Goal: Navigation & Orientation: Find specific page/section

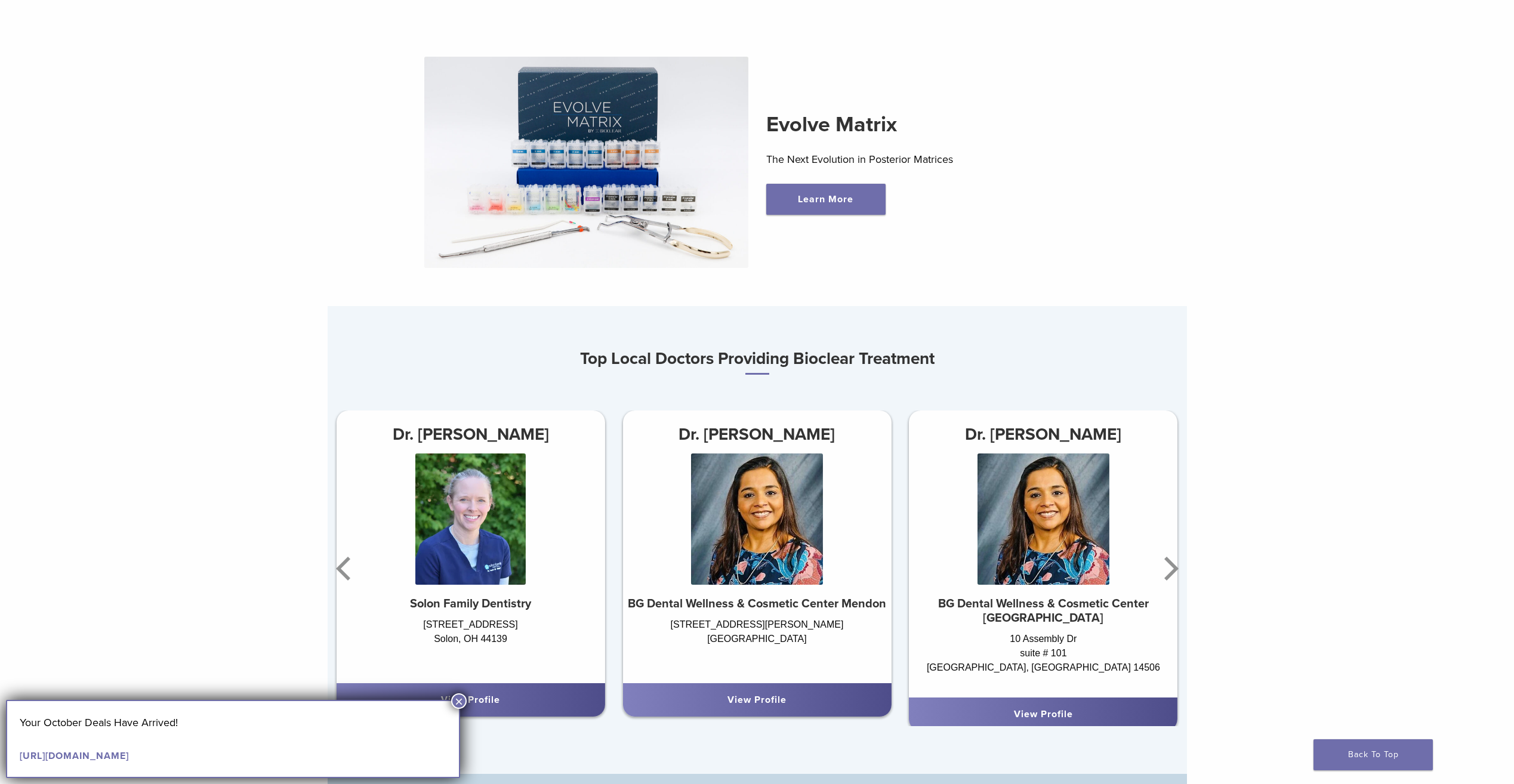
scroll to position [656, 0]
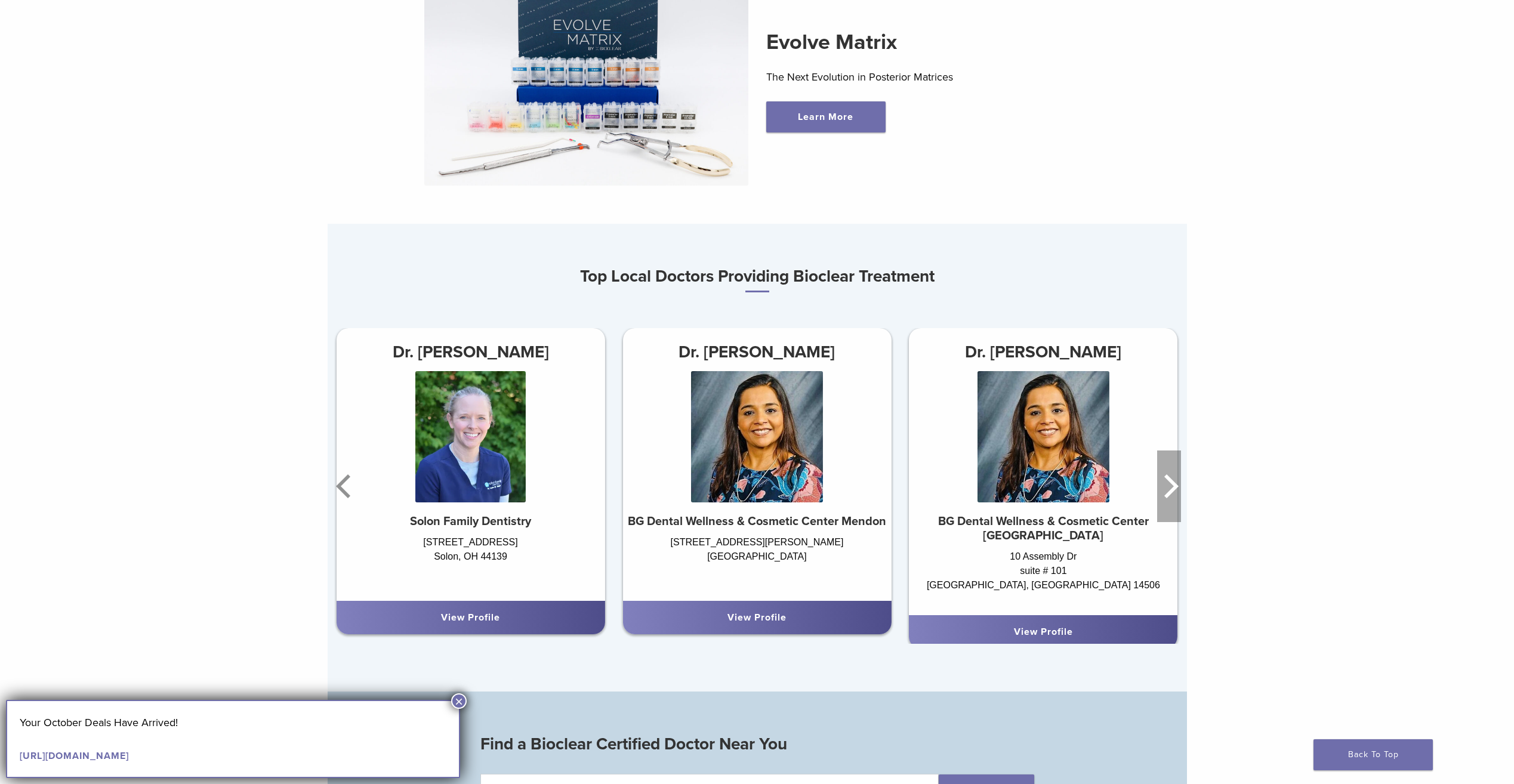
click at [1175, 498] on icon "Next" at bounding box center [1169, 486] width 24 height 72
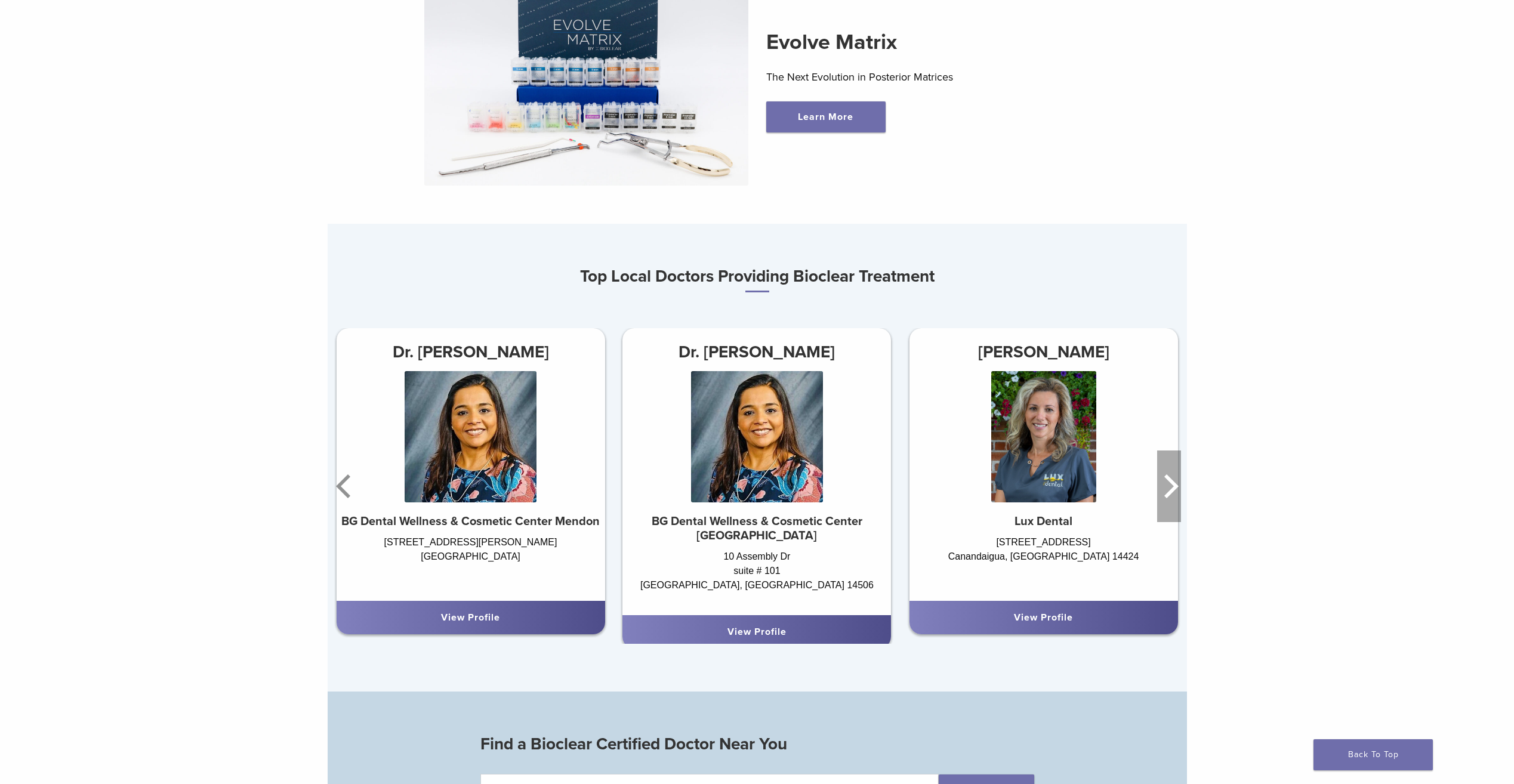
click at [1165, 485] on icon "Next" at bounding box center [1169, 486] width 24 height 72
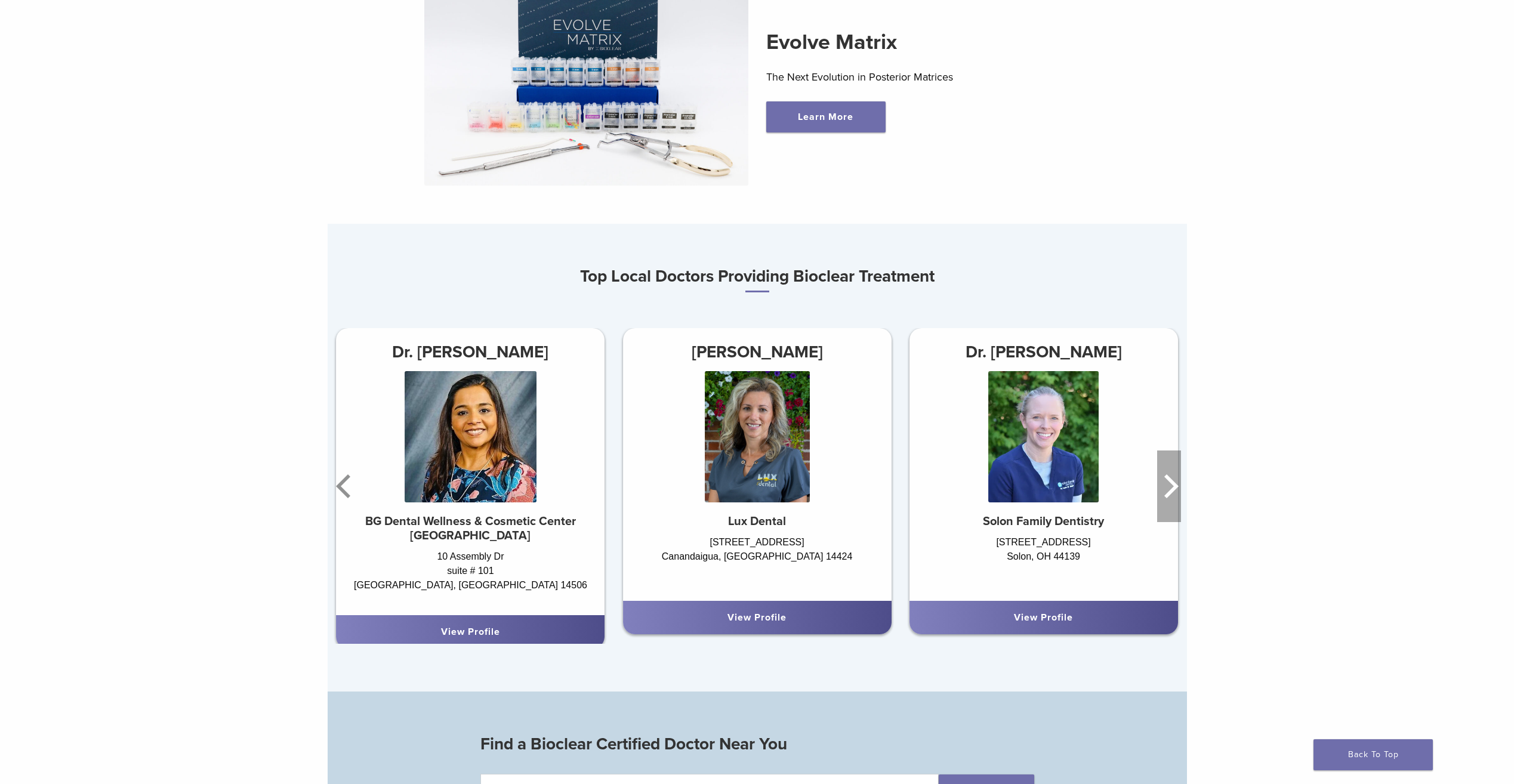
click at [1165, 483] on icon "Next" at bounding box center [1169, 486] width 24 height 72
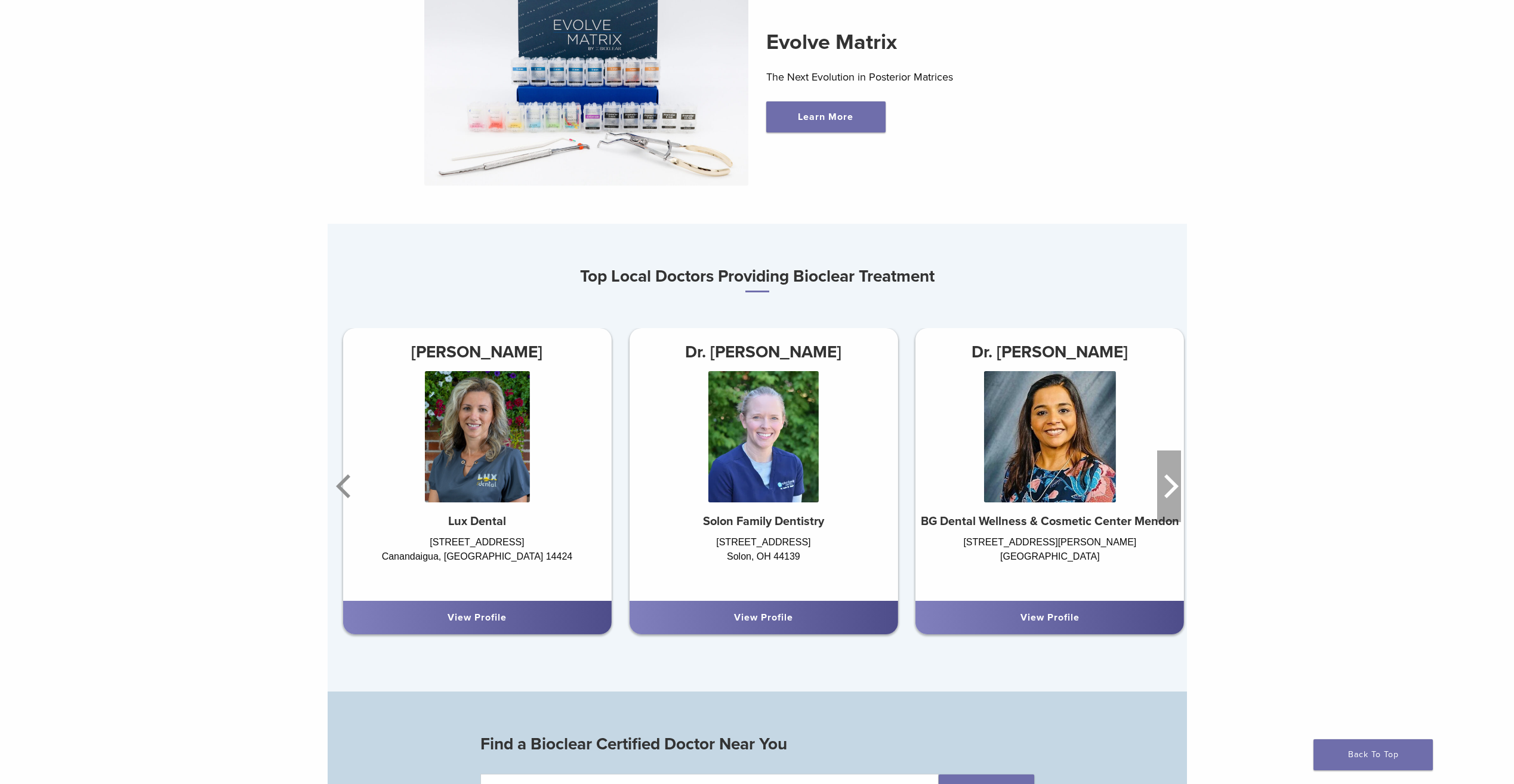
click at [1165, 483] on icon "Next" at bounding box center [1169, 486] width 24 height 72
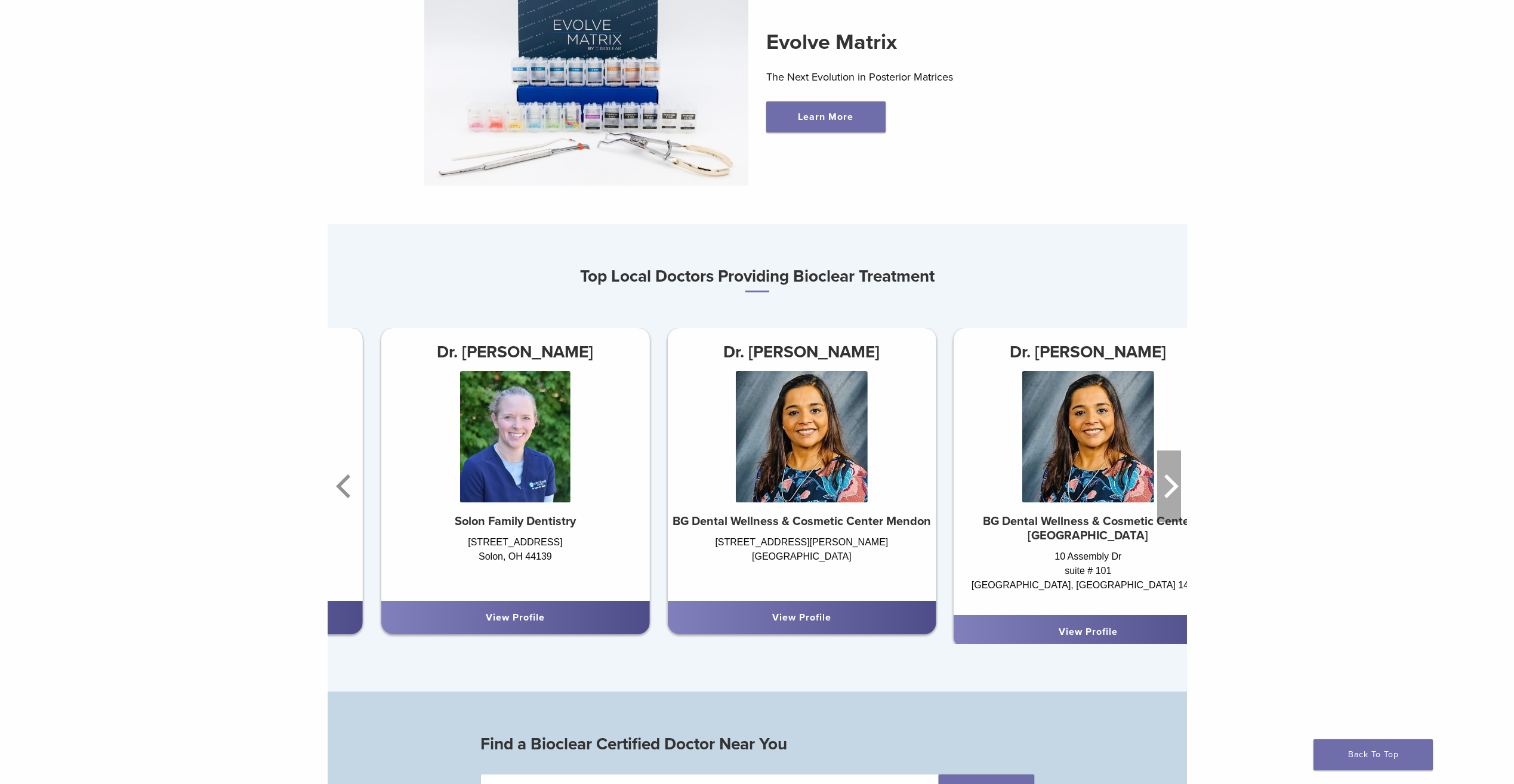
click at [1165, 483] on icon "Next" at bounding box center [1169, 486] width 24 height 72
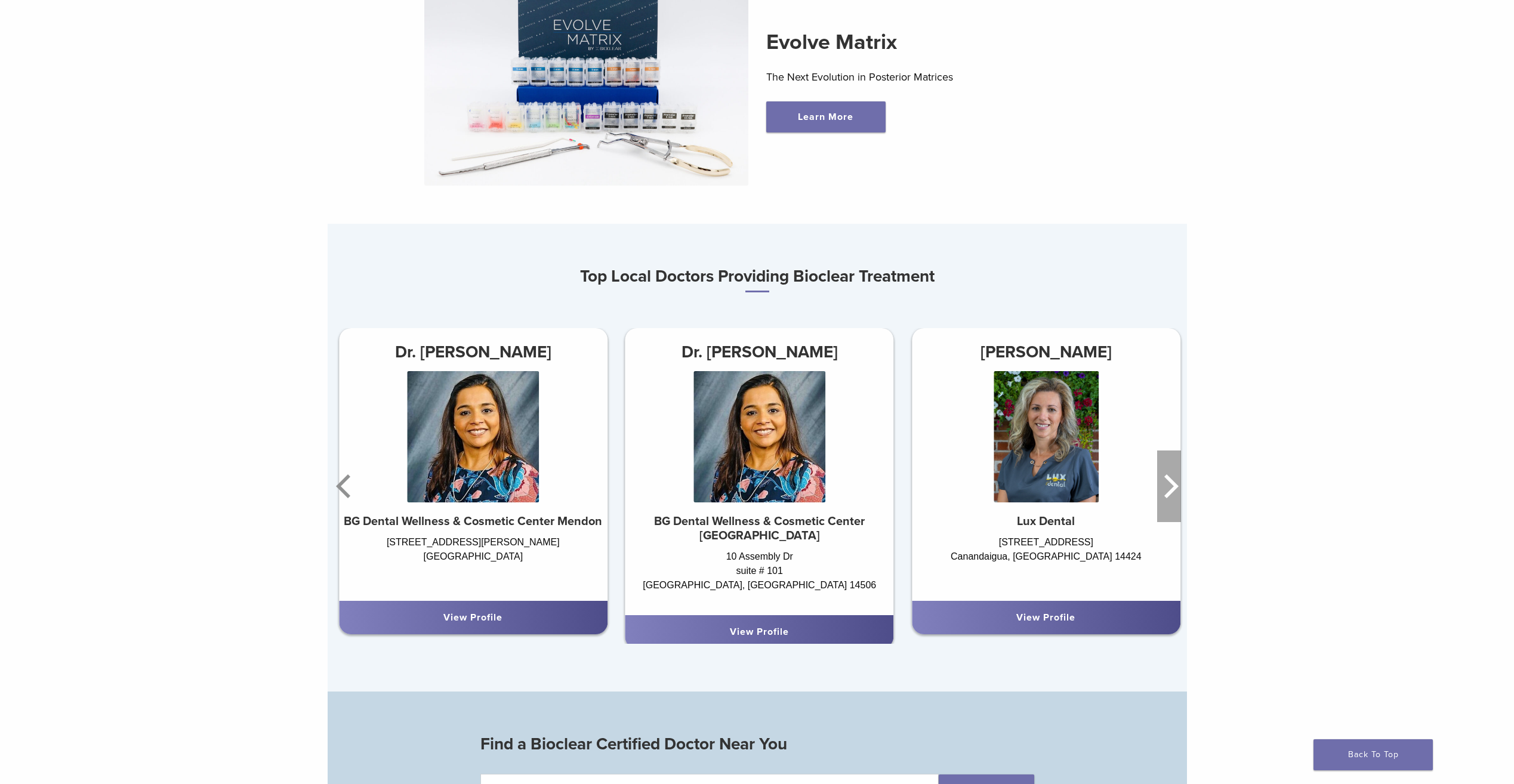
click at [1165, 483] on icon "Next" at bounding box center [1169, 486] width 24 height 72
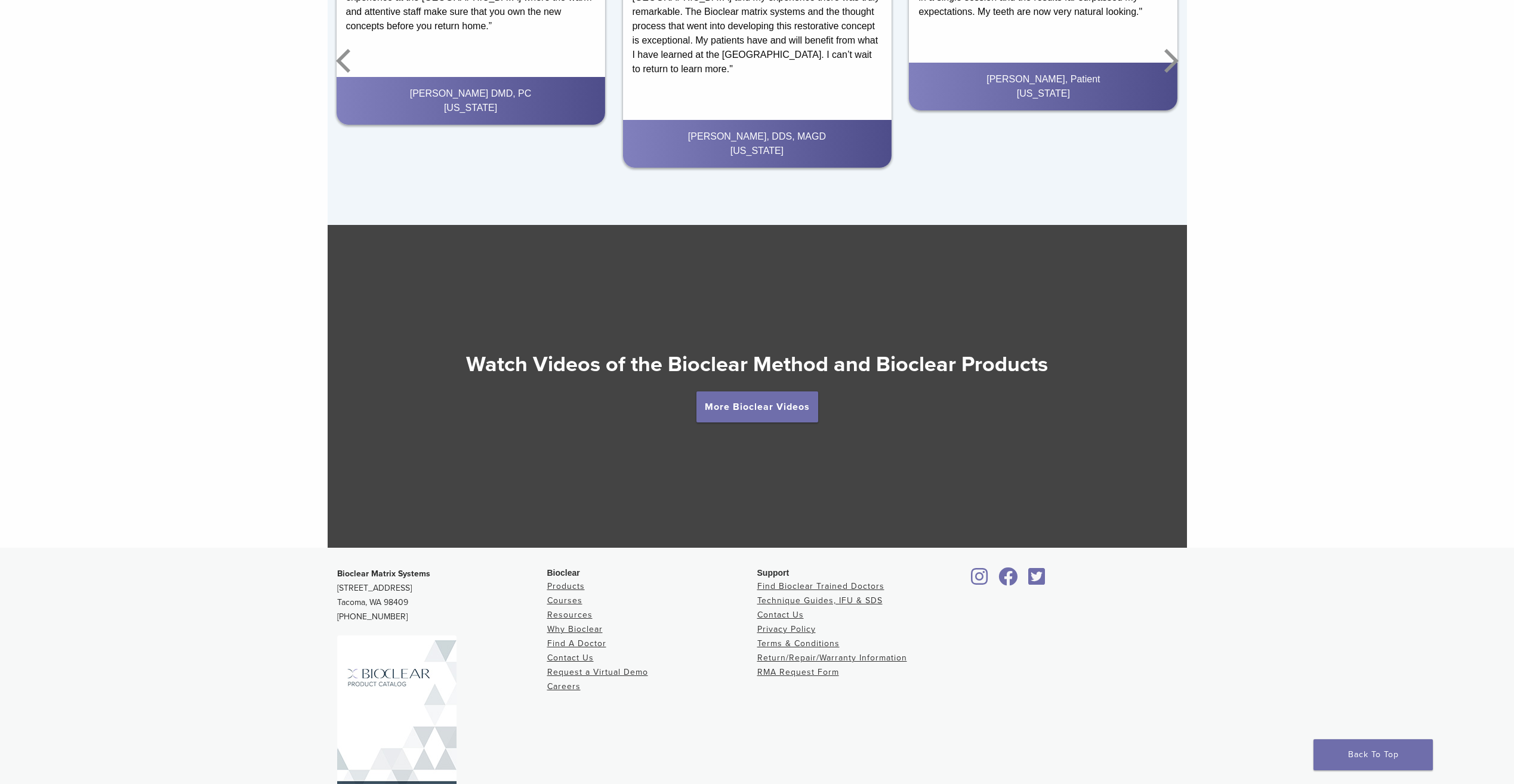
scroll to position [2130, 0]
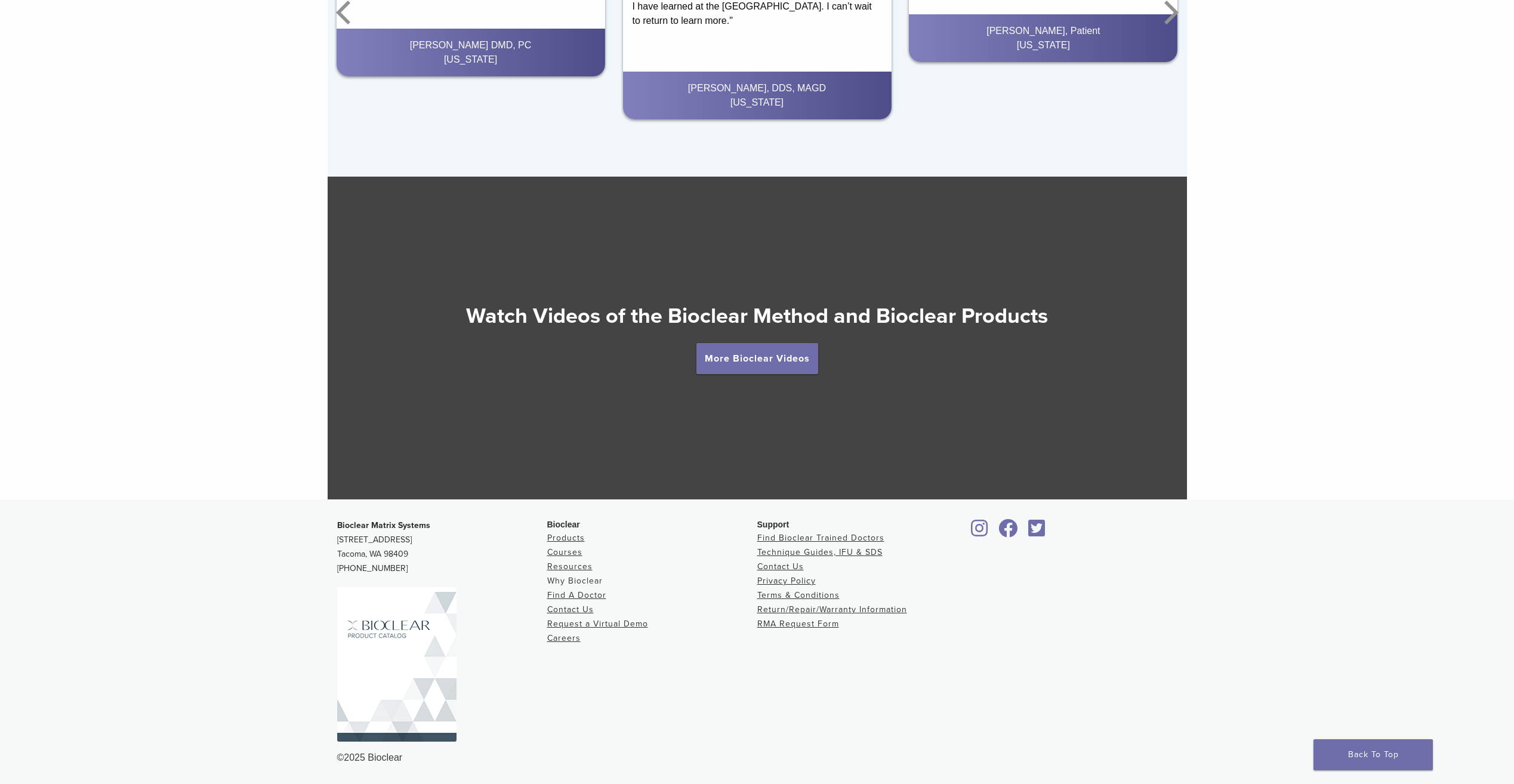
click at [576, 579] on link "Why Bioclear" at bounding box center [575, 580] width 55 height 10
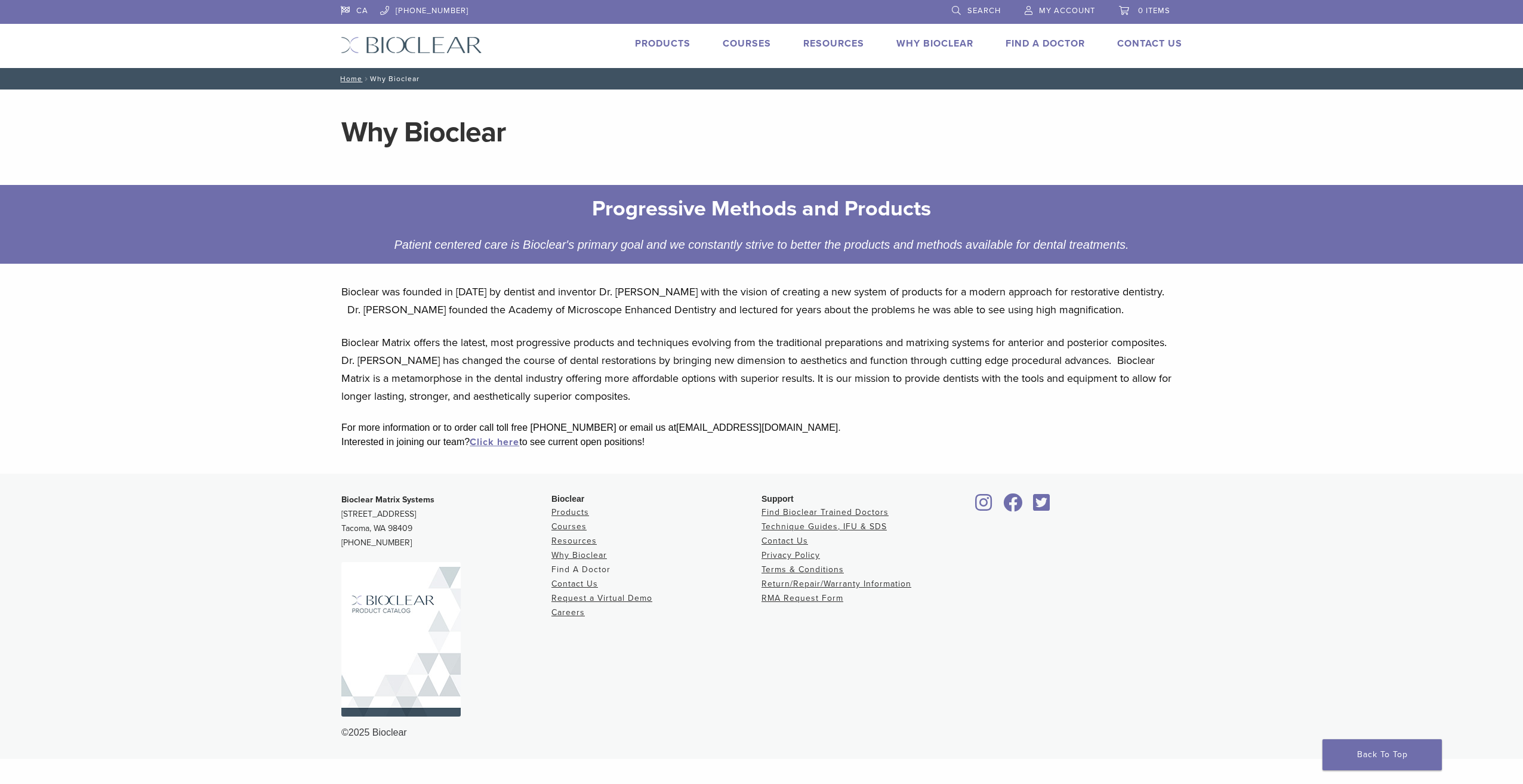
click at [573, 569] on link "Find A Doctor" at bounding box center [581, 569] width 59 height 10
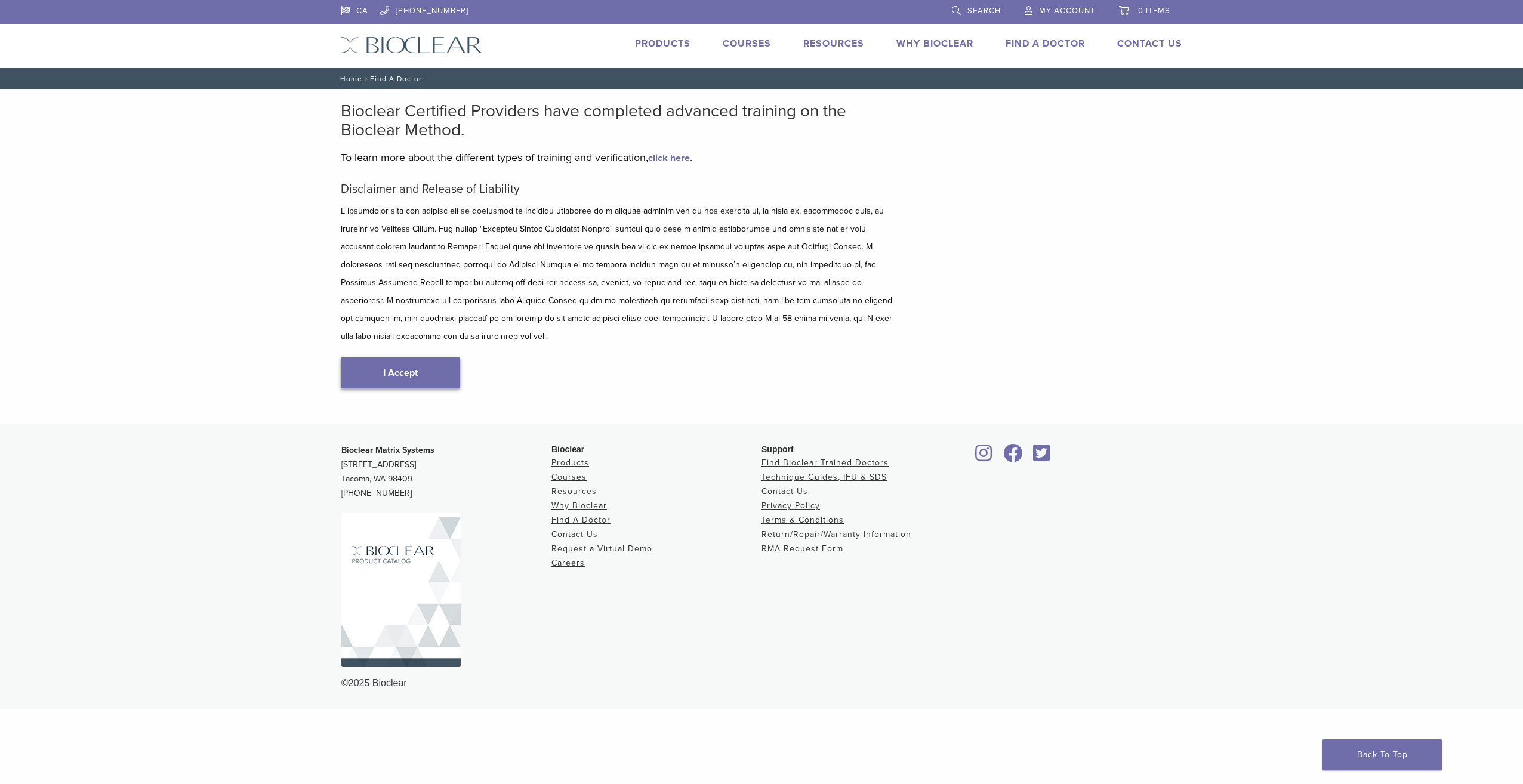
click at [368, 358] on link "I Accept" at bounding box center [400, 373] width 119 height 31
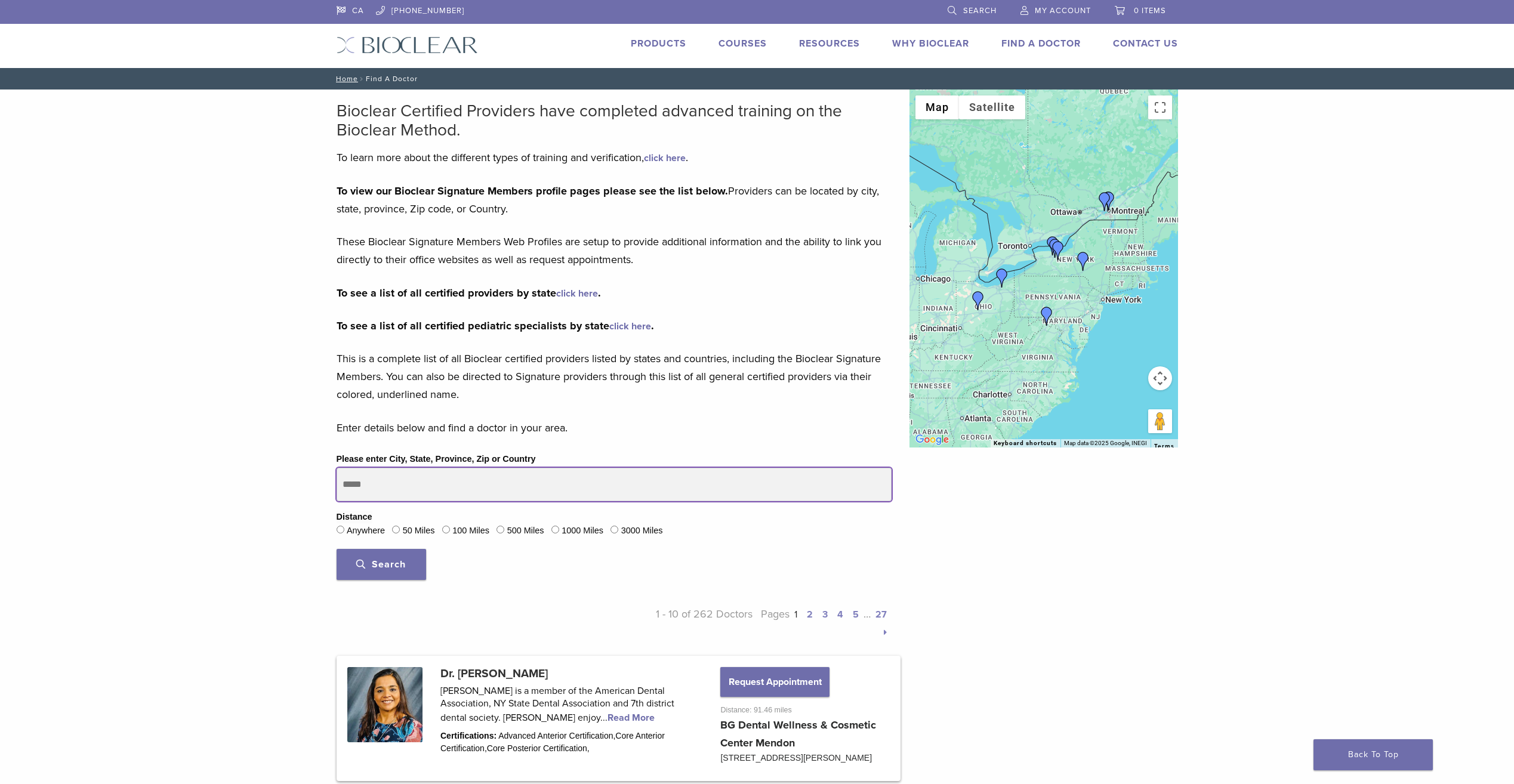
drag, startPoint x: 374, startPoint y: 487, endPoint x: 344, endPoint y: 470, distance: 34.5
drag, startPoint x: 373, startPoint y: 480, endPoint x: 339, endPoint y: 483, distance: 34.1
click at [339, 483] on input "Please enter City, State, Province, Zip or Country" at bounding box center [614, 484] width 555 height 33
type input "******"
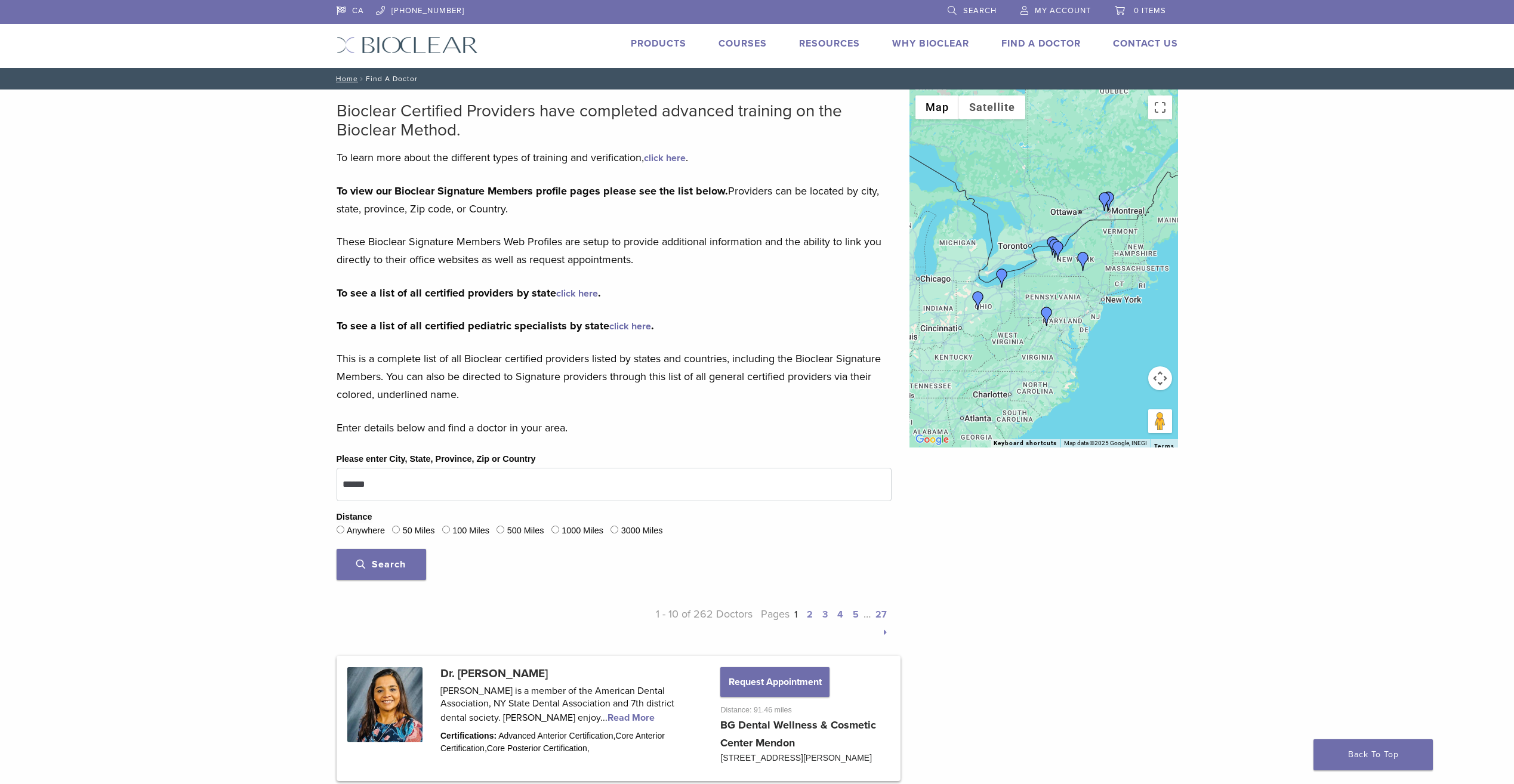
click at [405, 564] on span "Search" at bounding box center [381, 564] width 50 height 12
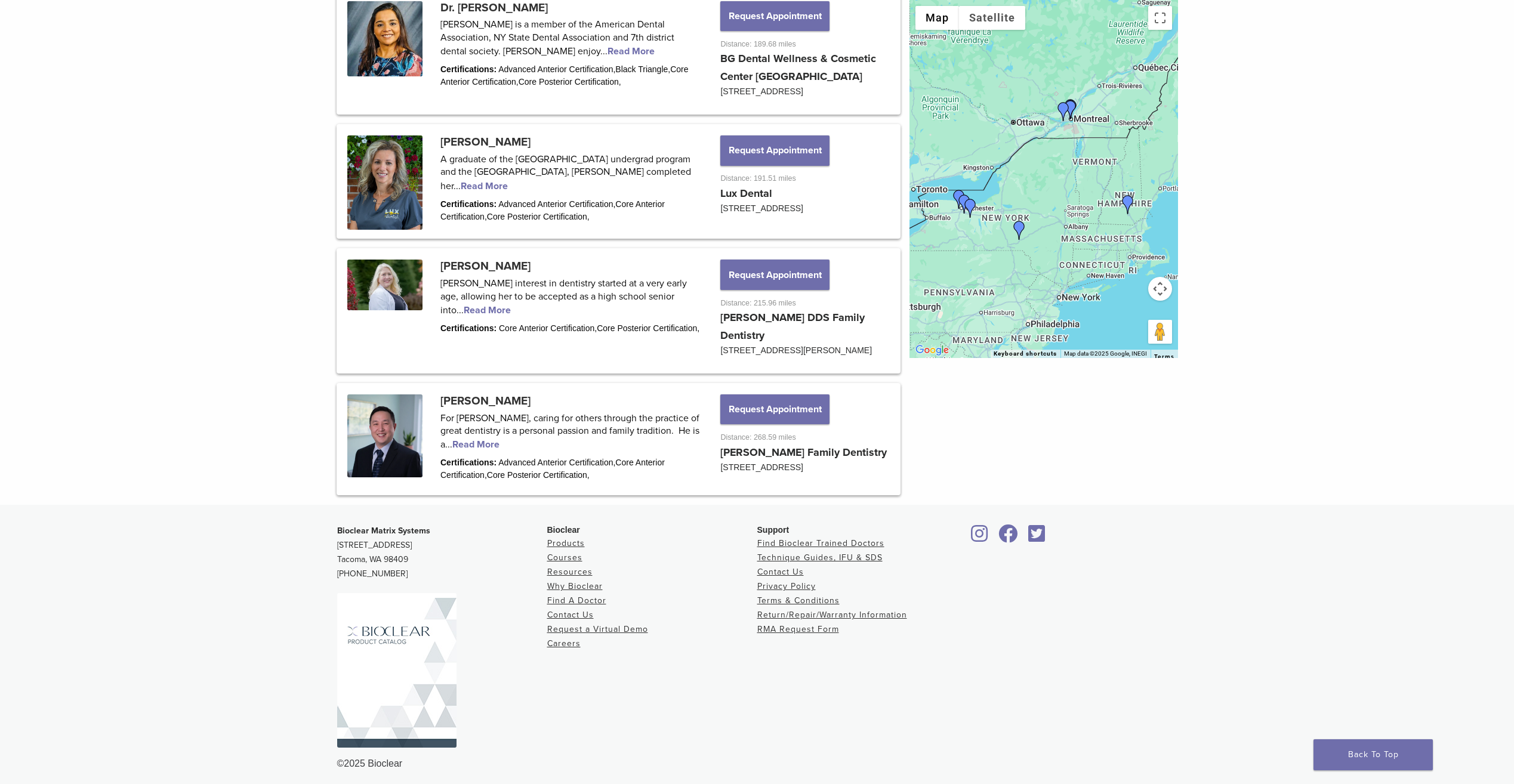
scroll to position [1506, 0]
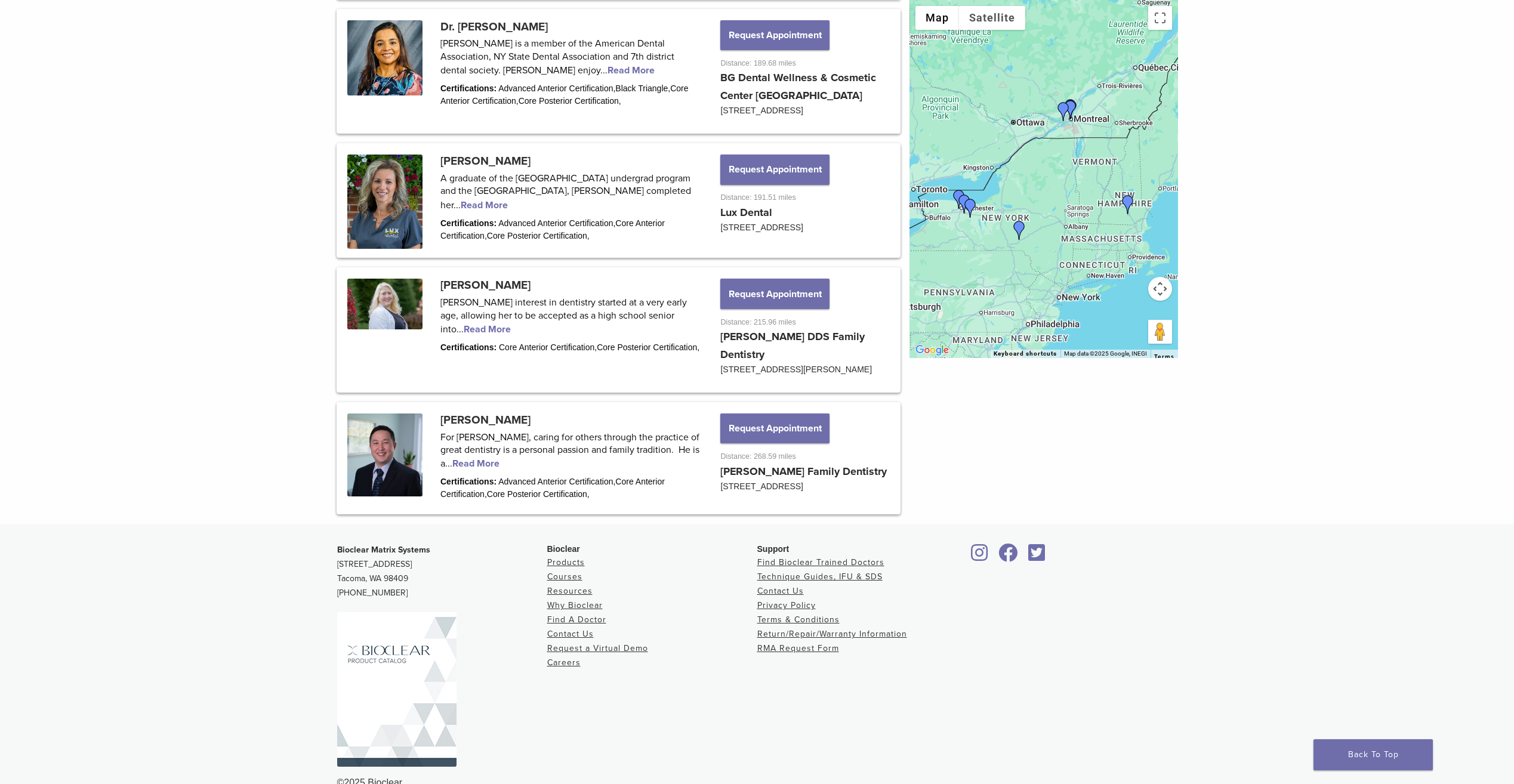
drag, startPoint x: 244, startPoint y: 504, endPoint x: 260, endPoint y: 337, distance: 167.8
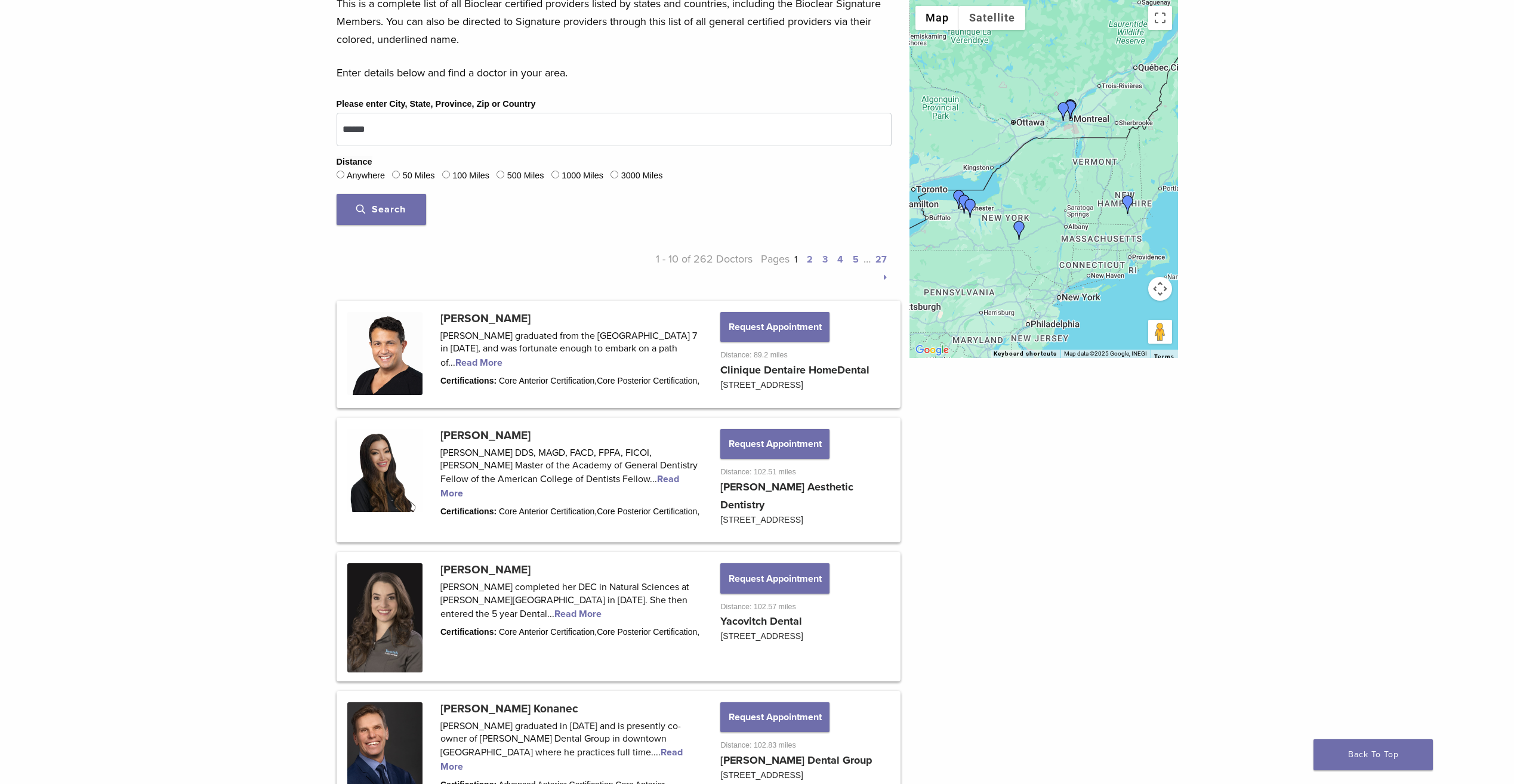
scroll to position [0, 0]
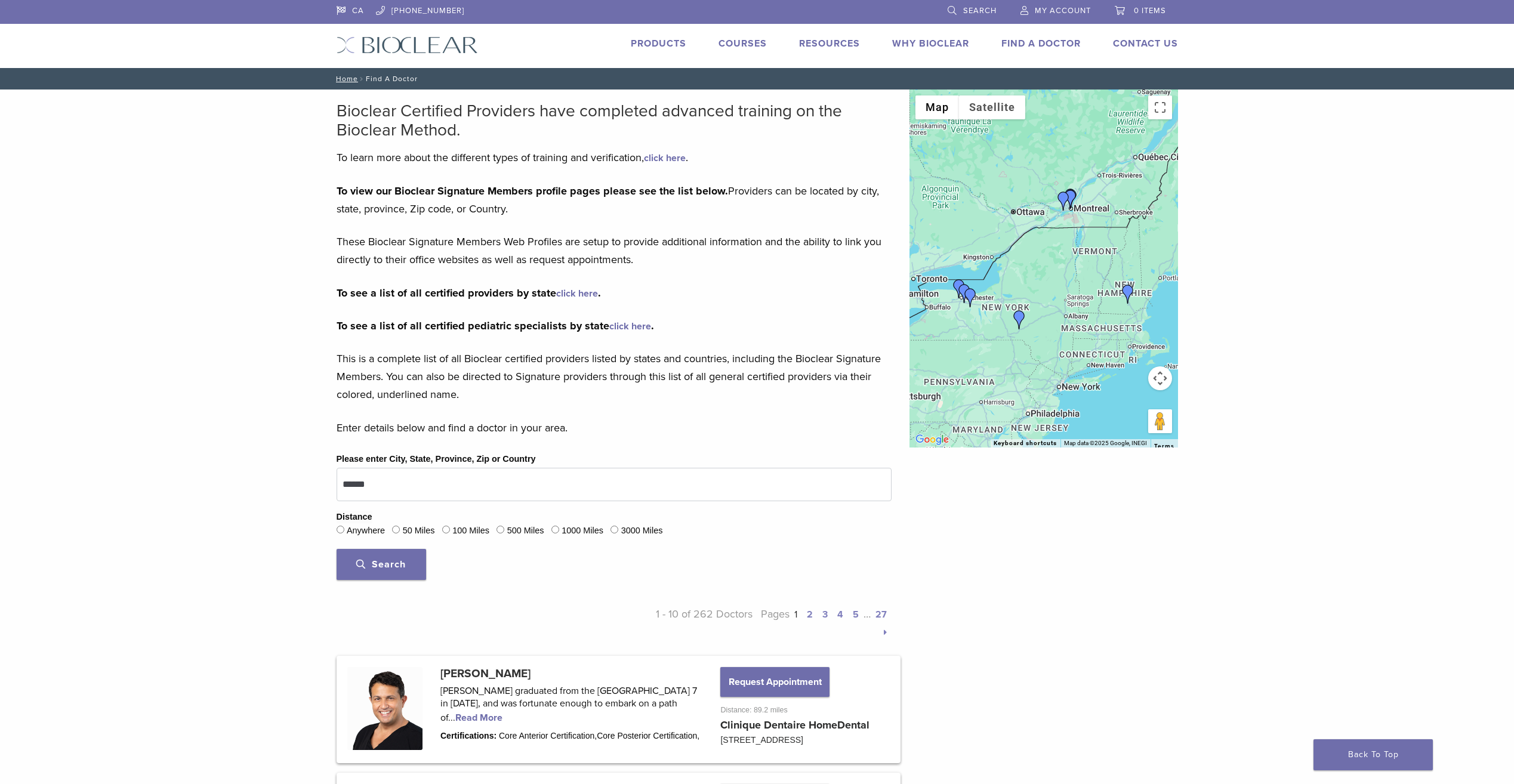
drag, startPoint x: 260, startPoint y: 329, endPoint x: 63, endPoint y: 99, distance: 302.8
